Goal: Task Accomplishment & Management: Manage account settings

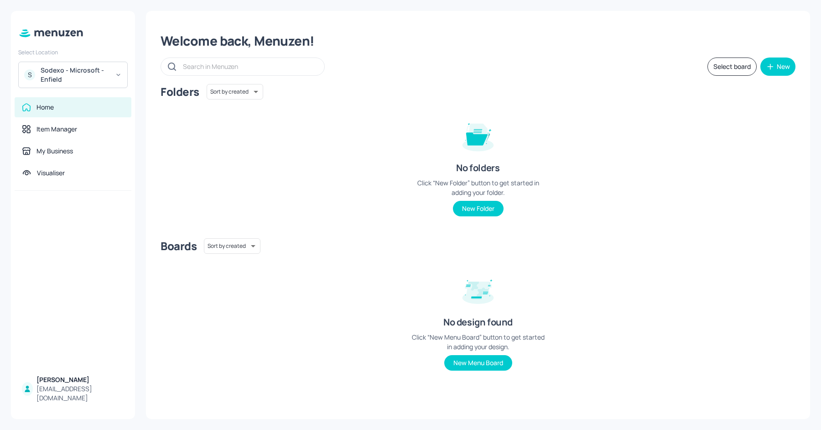
click at [80, 73] on div "Sodexo - Microsoft - Enfield" at bounding box center [75, 75] width 69 height 18
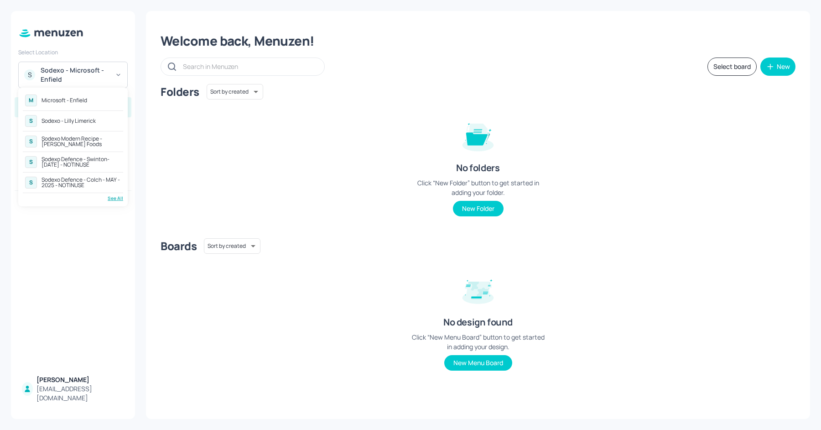
click at [118, 195] on div "See All" at bounding box center [73, 198] width 100 height 7
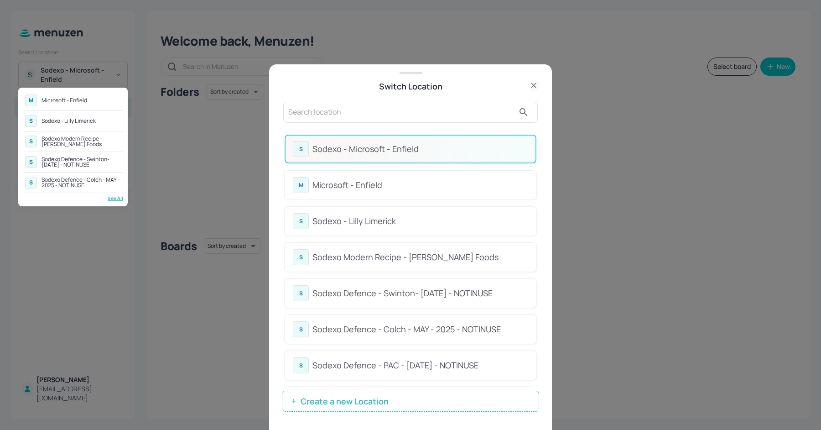
click at [552, 153] on div at bounding box center [410, 215] width 821 height 430
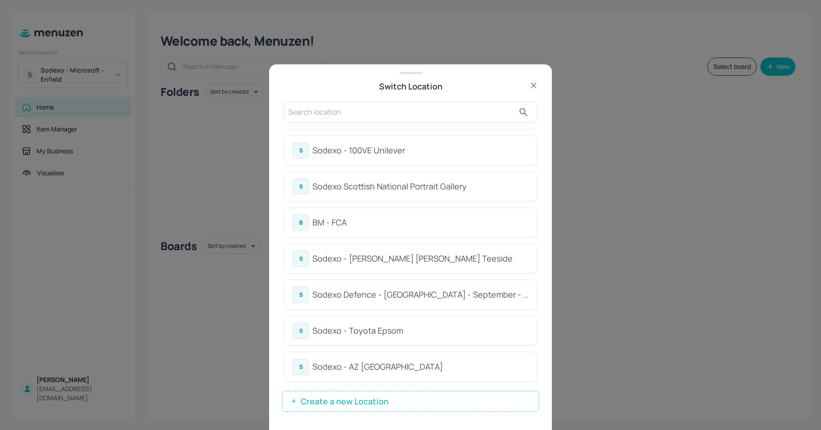
scroll to position [432, 0]
click at [420, 296] on div "Sodexo Defence - [GEOGRAPHIC_DATA] - September - 2025" at bounding box center [421, 293] width 216 height 12
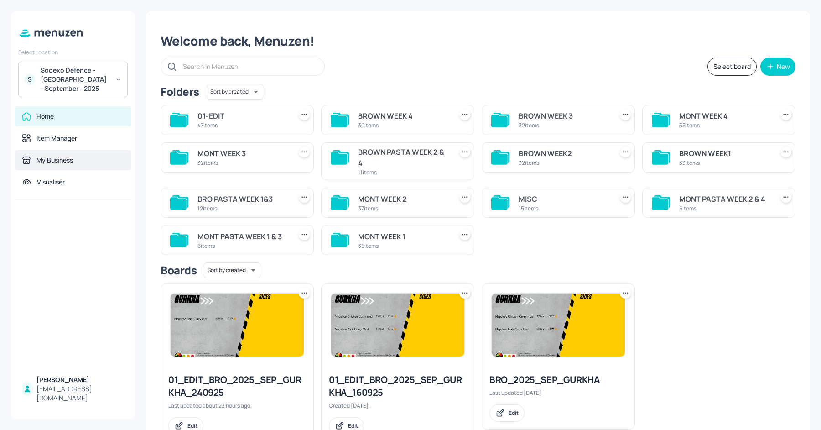
click at [58, 167] on div "My Business" at bounding box center [73, 160] width 117 height 20
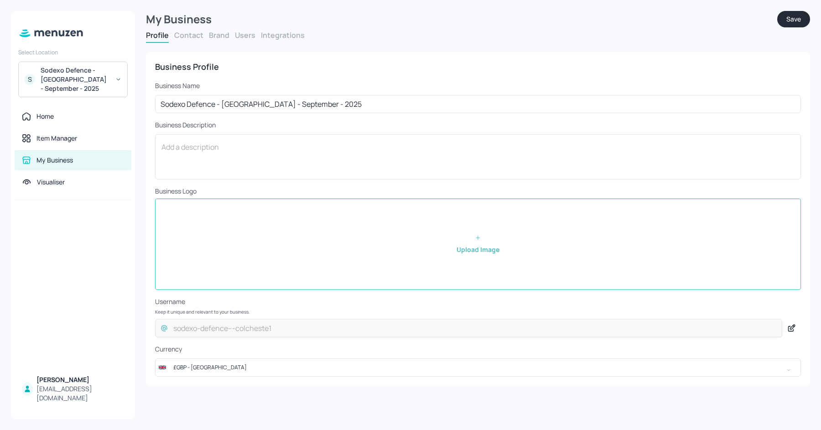
click at [239, 35] on button "Users" at bounding box center [245, 35] width 21 height 10
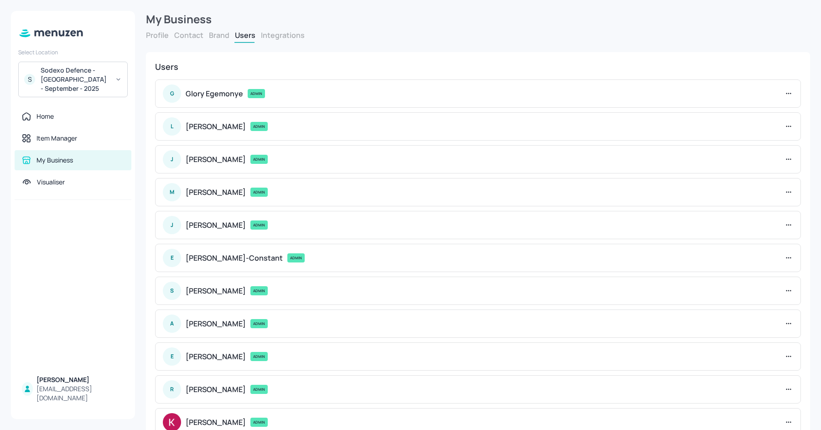
scroll to position [92, 0]
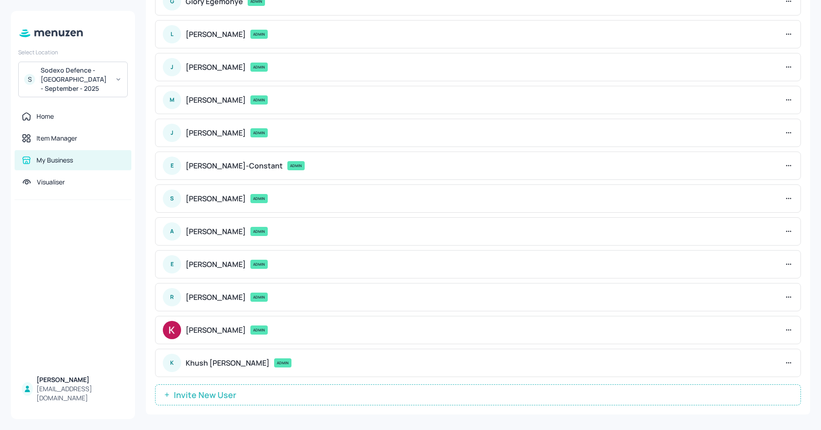
click at [222, 390] on span "Invite New User" at bounding box center [205, 394] width 72 height 9
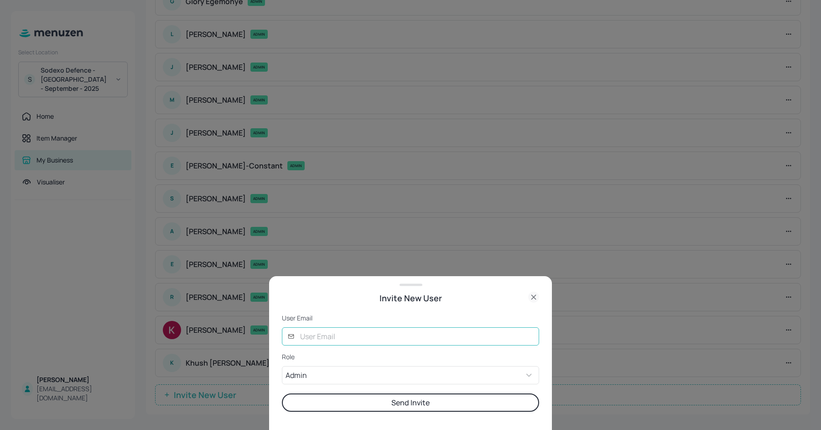
click at [309, 340] on input "text" at bounding box center [417, 336] width 245 height 18
type input "nishita@digital-messaging.com"
click at [327, 404] on button "Send Invite" at bounding box center [410, 402] width 257 height 18
